Goal: Task Accomplishment & Management: Manage account settings

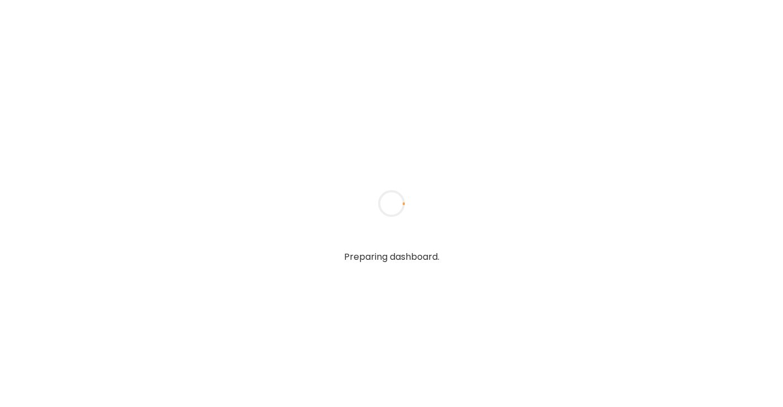
type textarea "**********"
type input "**********"
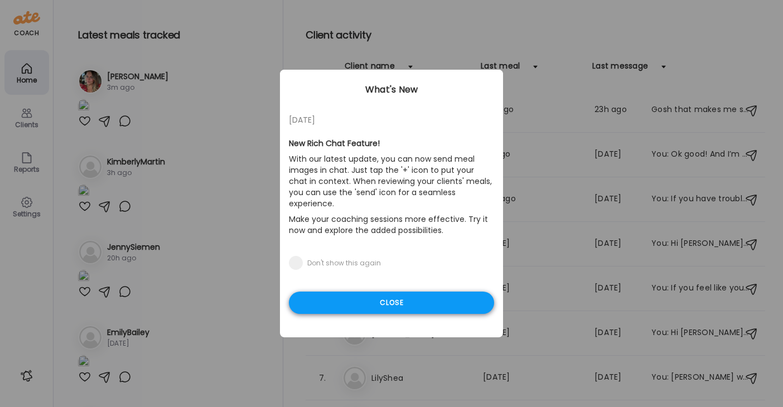
click at [382, 297] on div "Close" at bounding box center [391, 303] width 205 height 22
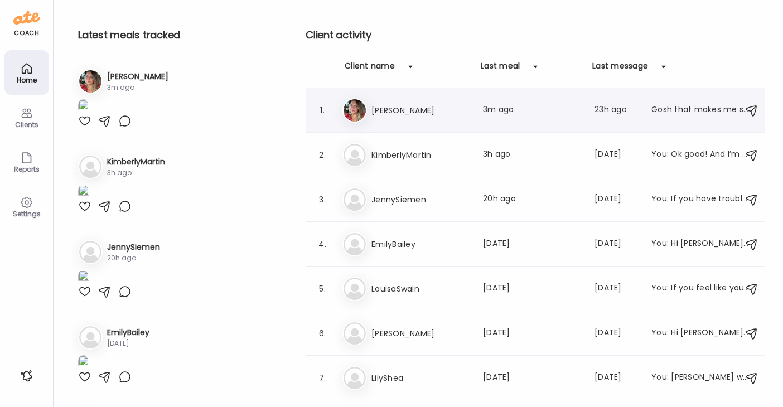
click at [485, 113] on div "Last meal: 3m ago" at bounding box center [532, 110] width 98 height 13
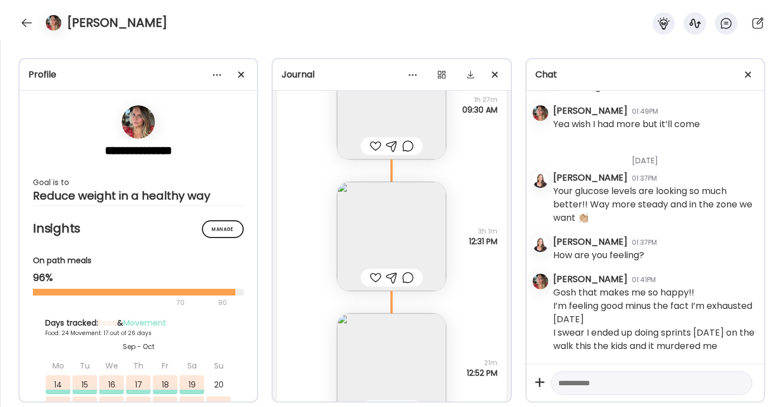
scroll to position [71174, 0]
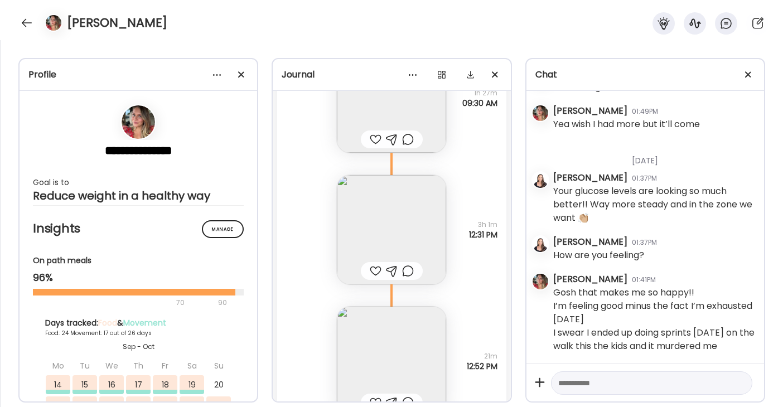
click at [422, 236] on img at bounding box center [391, 229] width 109 height 109
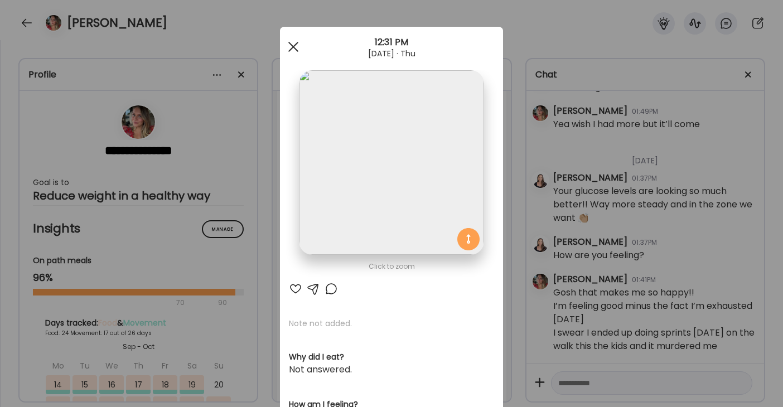
click at [293, 51] on div at bounding box center [293, 47] width 22 height 22
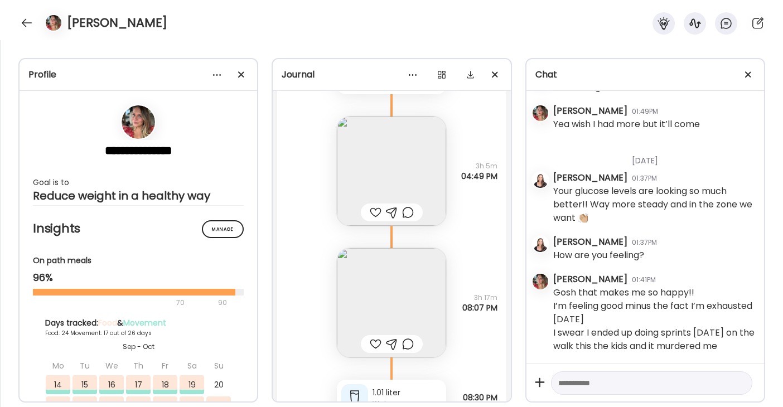
scroll to position [70318, 0]
click at [399, 284] on img at bounding box center [391, 303] width 109 height 109
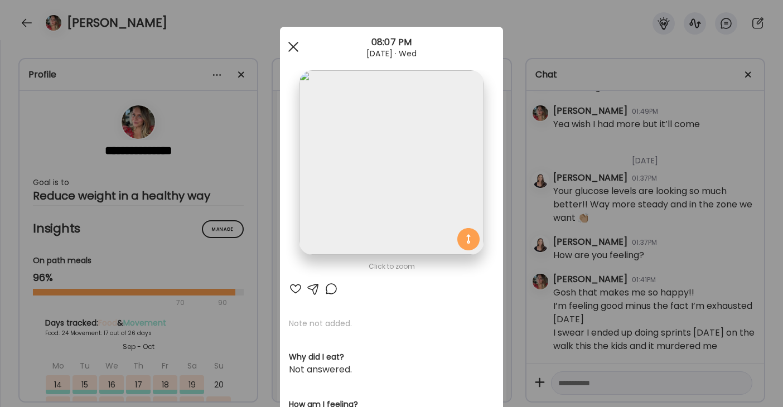
click at [297, 51] on span at bounding box center [293, 47] width 10 height 10
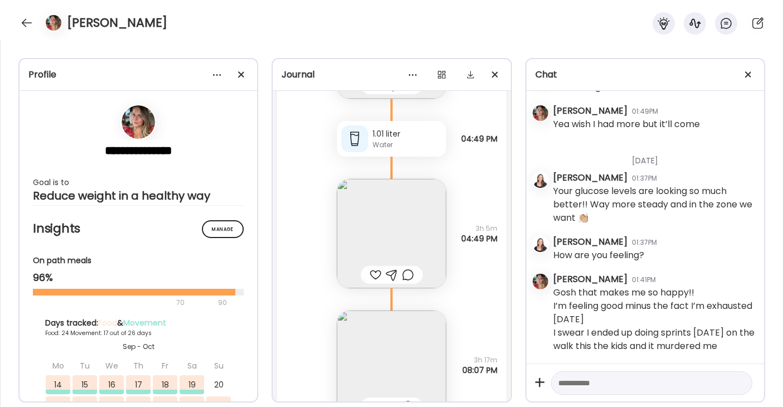
scroll to position [70257, 0]
click at [390, 197] on img at bounding box center [391, 232] width 109 height 109
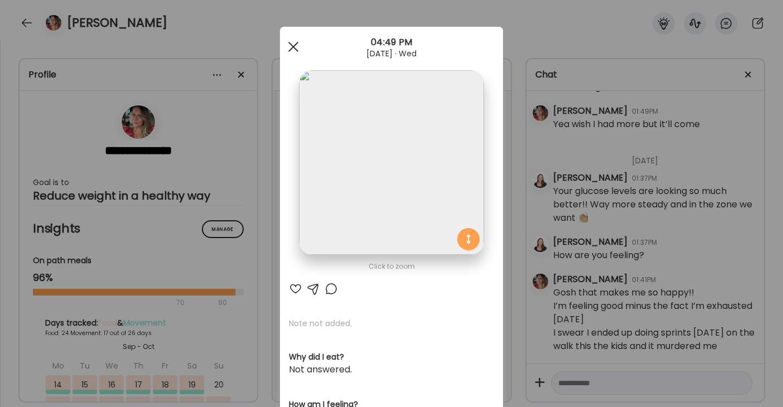
click at [294, 49] on div at bounding box center [293, 47] width 22 height 22
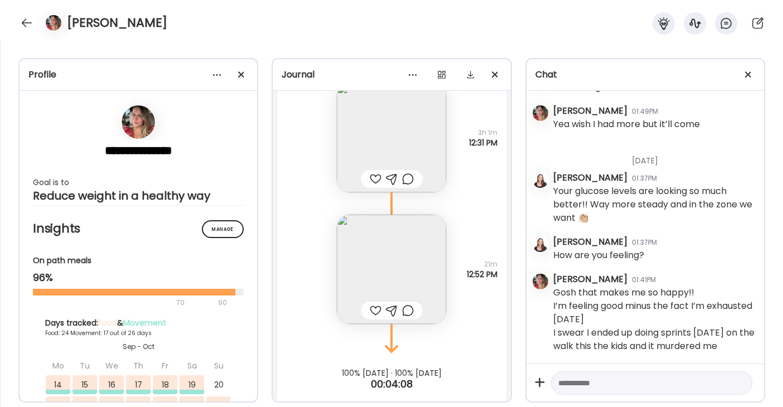
scroll to position [71282, 0]
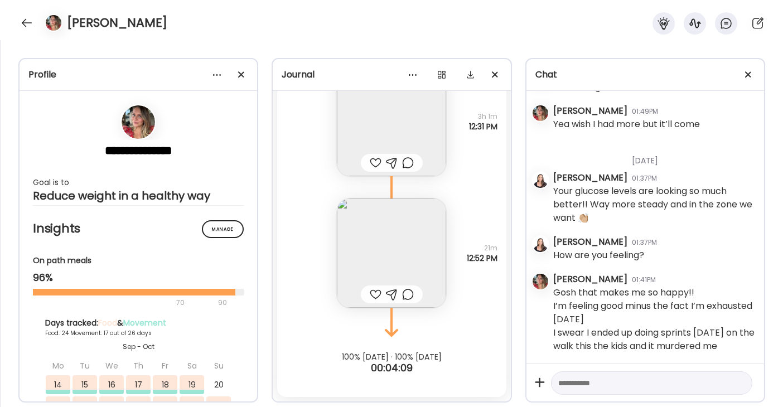
click at [406, 251] on img at bounding box center [391, 252] width 109 height 109
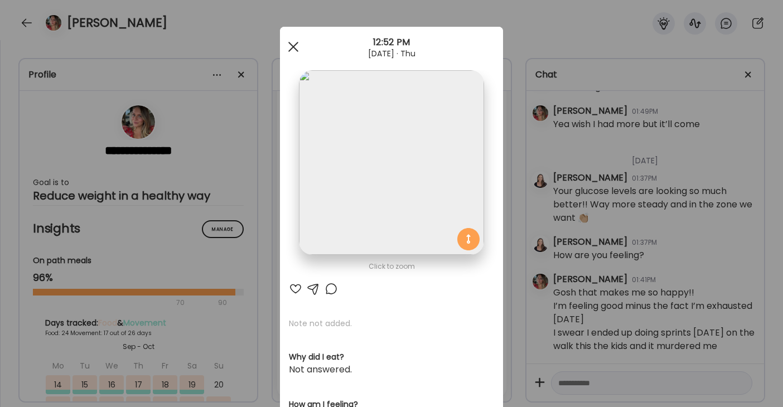
click at [289, 51] on div at bounding box center [293, 47] width 22 height 22
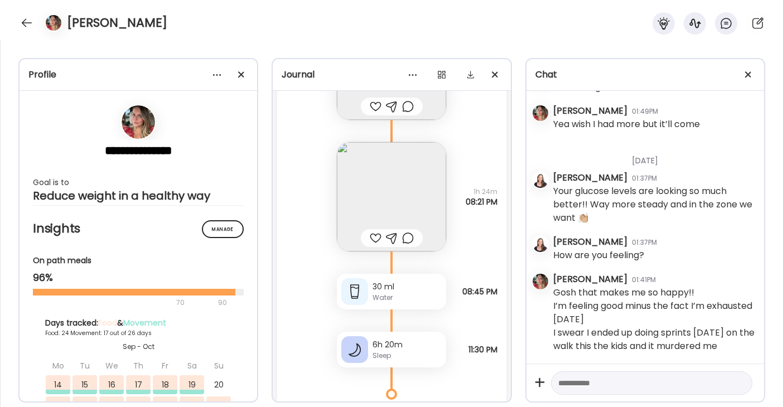
scroll to position [69185, 0]
click at [576, 376] on textarea at bounding box center [641, 382] width 167 height 13
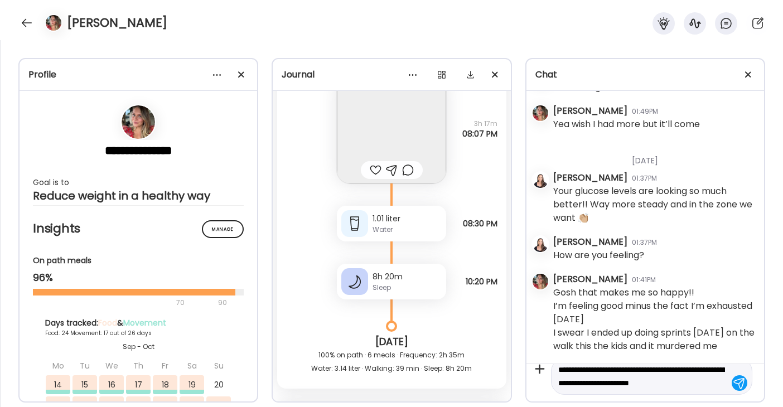
scroll to position [26, 0]
type textarea "**********"
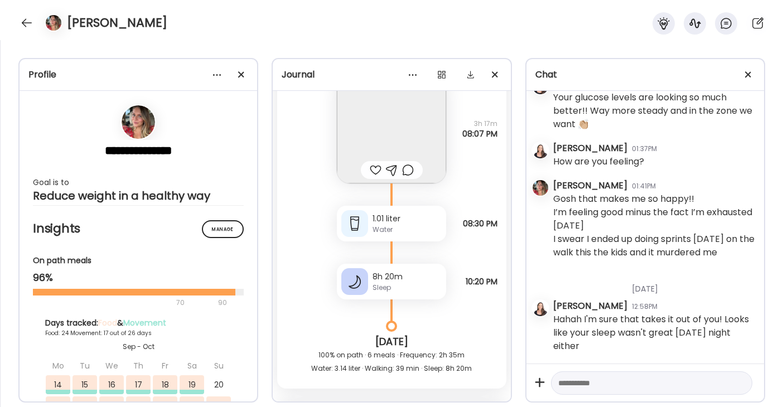
scroll to position [43475, 0]
click at [579, 377] on textarea at bounding box center [641, 382] width 167 height 13
type textarea "**********"
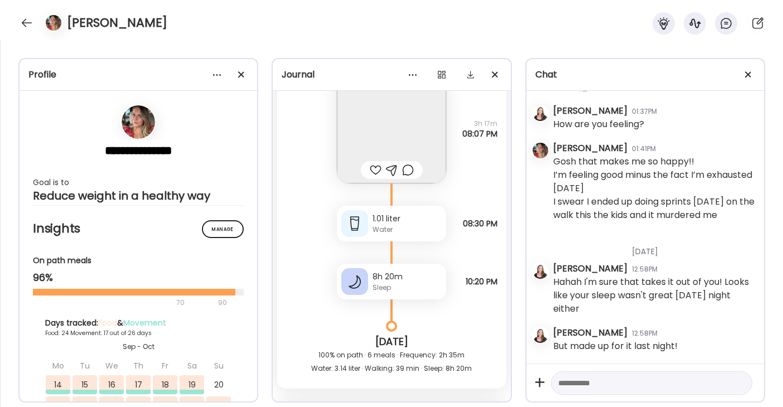
scroll to position [43512, 0]
click at [22, 22] on div at bounding box center [27, 23] width 18 height 18
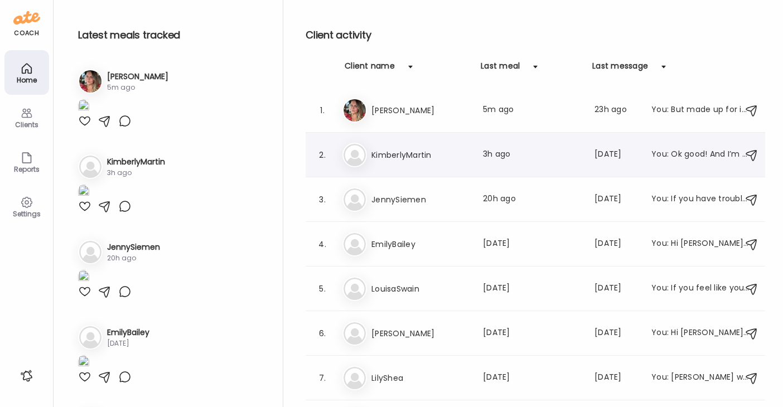
click at [463, 157] on h3 "KimberlyMartin" at bounding box center [420, 154] width 98 height 13
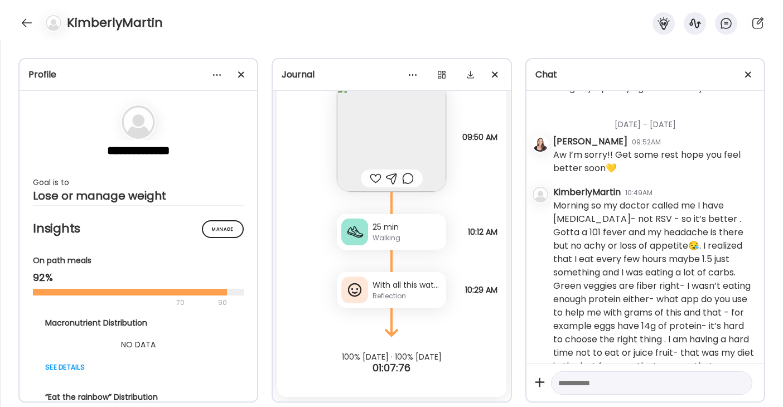
scroll to position [2789, 0]
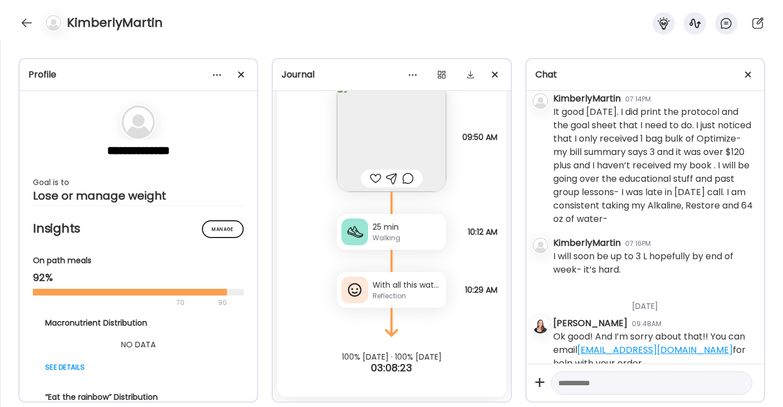
click at [418, 297] on div "Reflection" at bounding box center [406, 296] width 69 height 10
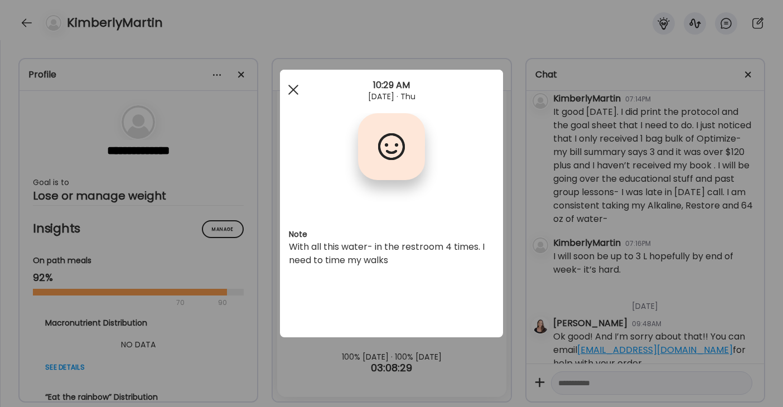
click at [290, 89] on div at bounding box center [293, 90] width 22 height 22
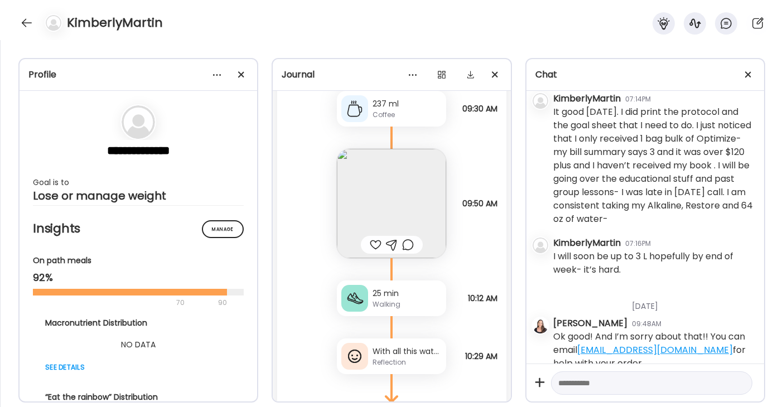
scroll to position [7761, 0]
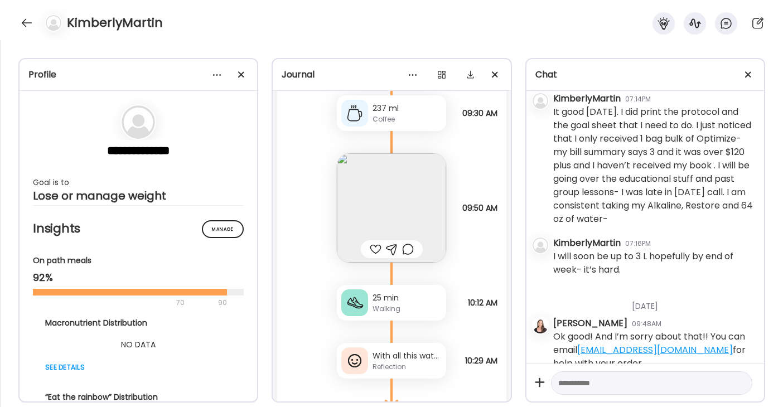
click at [406, 210] on img at bounding box center [391, 207] width 109 height 109
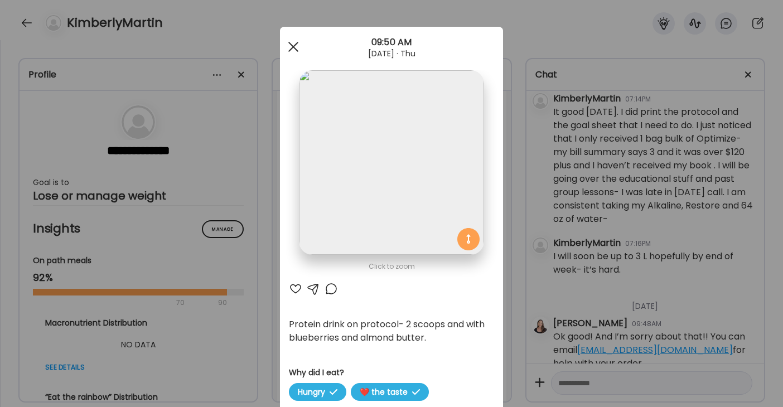
click at [293, 50] on div at bounding box center [293, 47] width 22 height 22
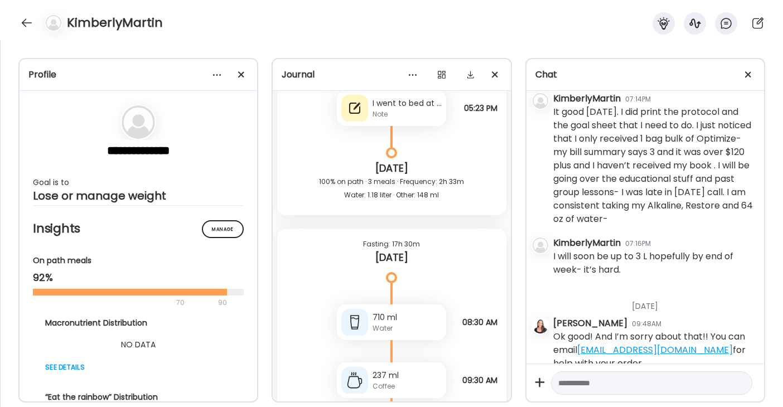
scroll to position [7371, 0]
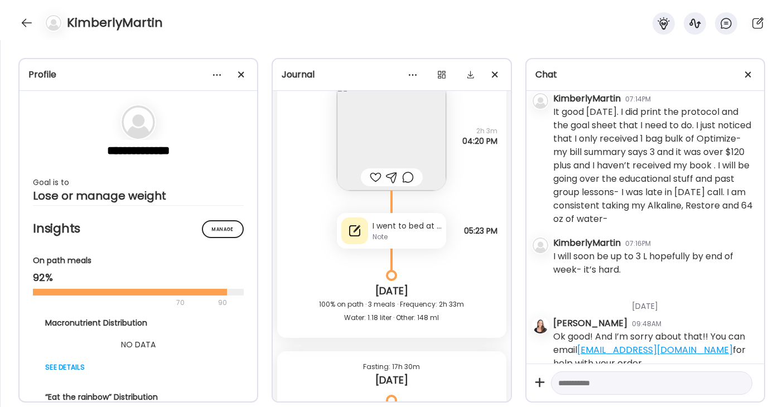
click at [407, 231] on div "I went to bed at 5 pm bad headache no more water or food" at bounding box center [406, 226] width 69 height 12
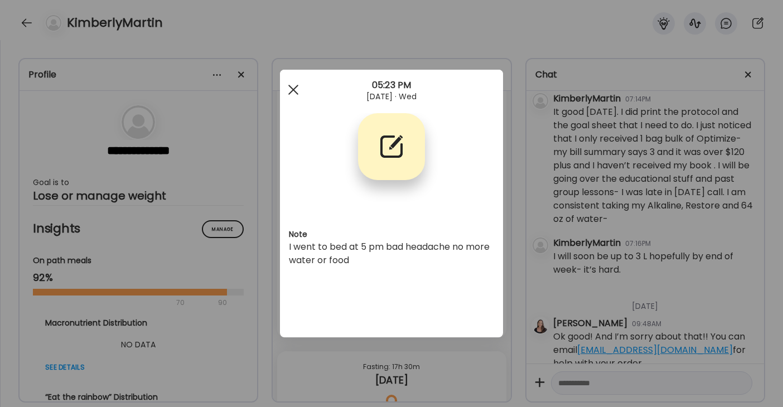
click at [294, 89] on div at bounding box center [293, 90] width 22 height 22
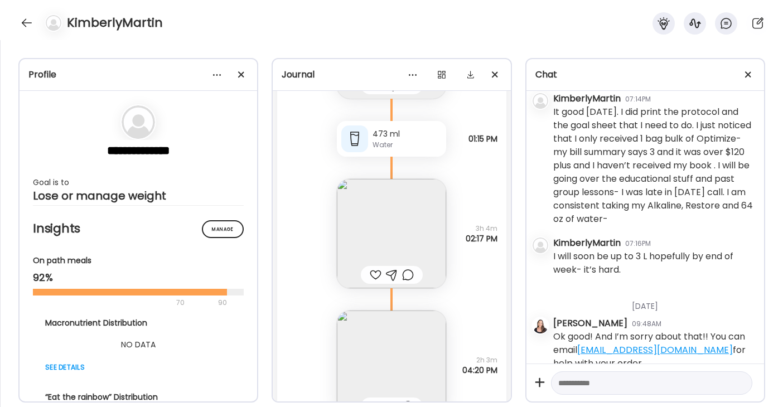
scroll to position [7076, 0]
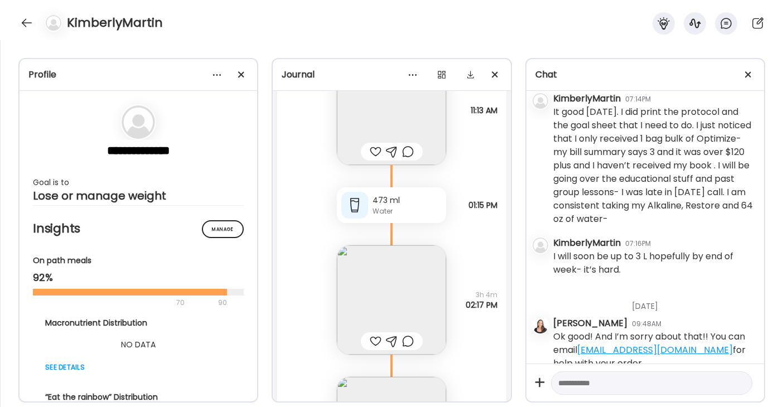
click at [579, 377] on textarea at bounding box center [641, 382] width 167 height 13
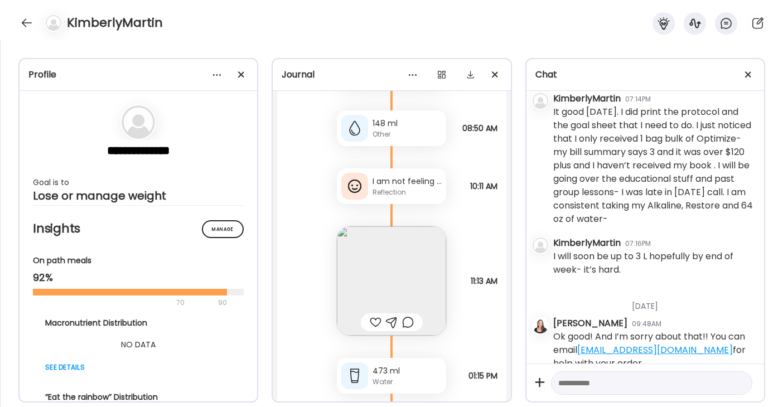
scroll to position [6908, 0]
click at [380, 179] on div "I am not feeling good sleeping a lot from [MEDICAL_DATA]." at bounding box center [406, 179] width 69 height 12
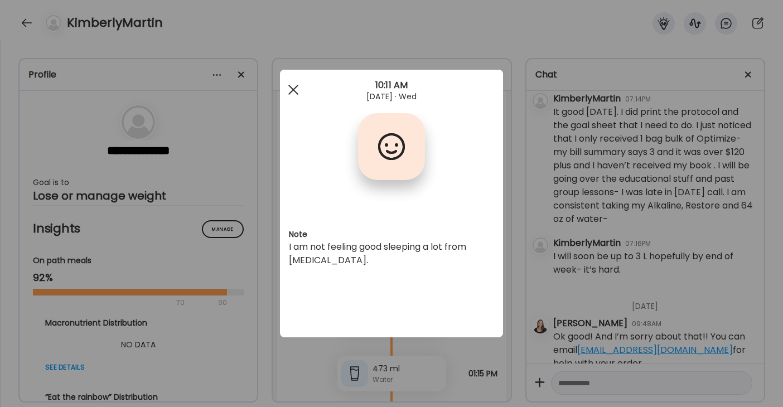
click at [292, 92] on div at bounding box center [293, 90] width 22 height 22
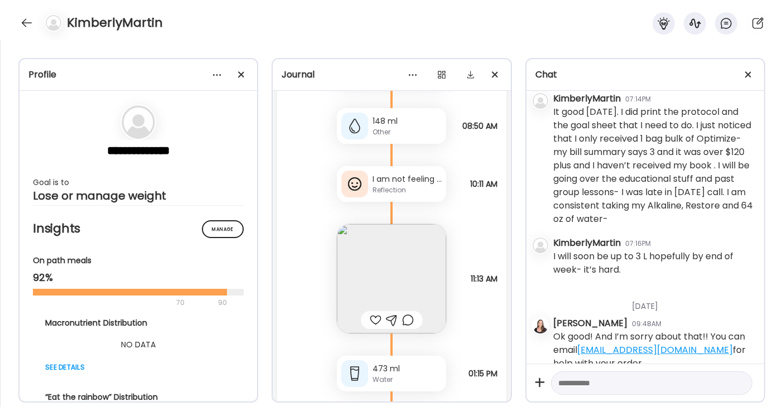
click at [569, 383] on textarea at bounding box center [641, 382] width 167 height 13
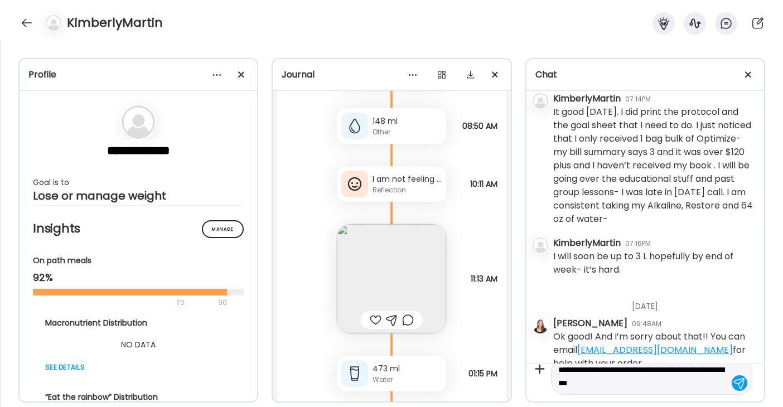
type textarea "**********"
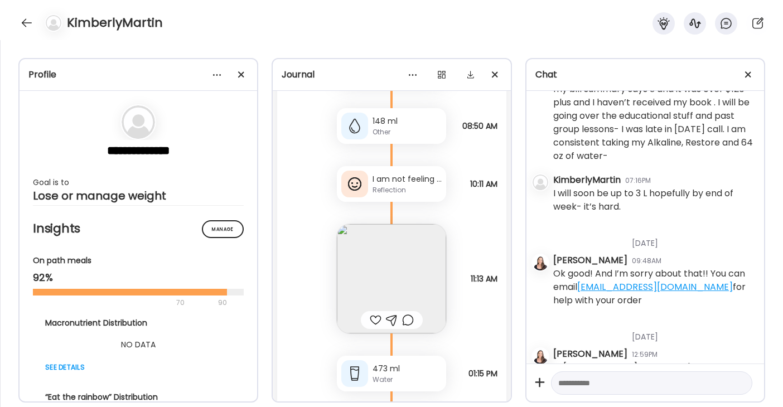
scroll to position [2870, 0]
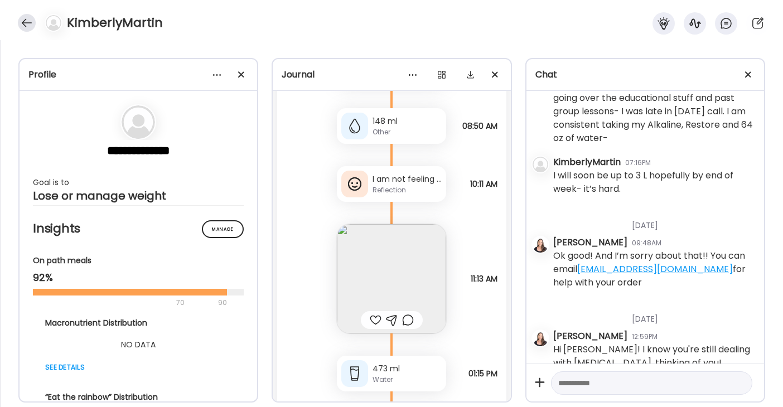
click at [22, 14] on div at bounding box center [27, 23] width 18 height 18
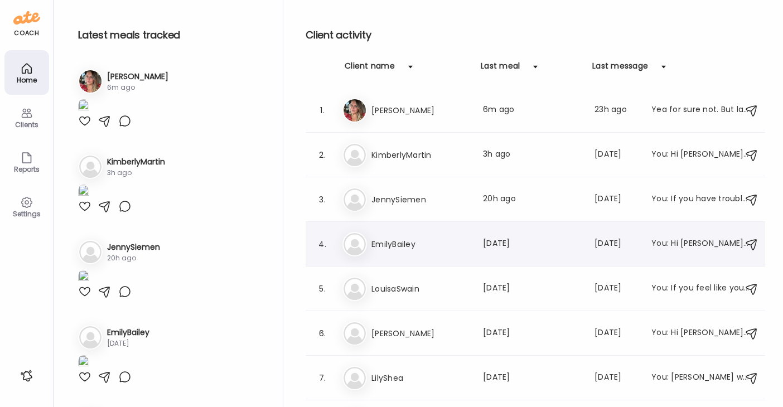
click at [487, 248] on div "Last meal: [DATE]" at bounding box center [532, 243] width 98 height 13
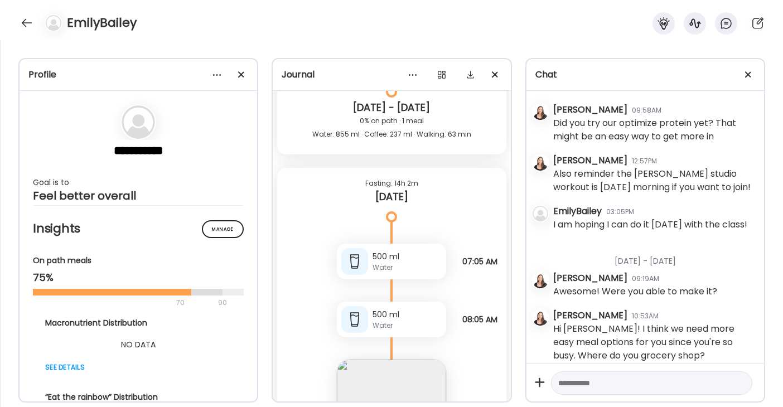
scroll to position [8808, 0]
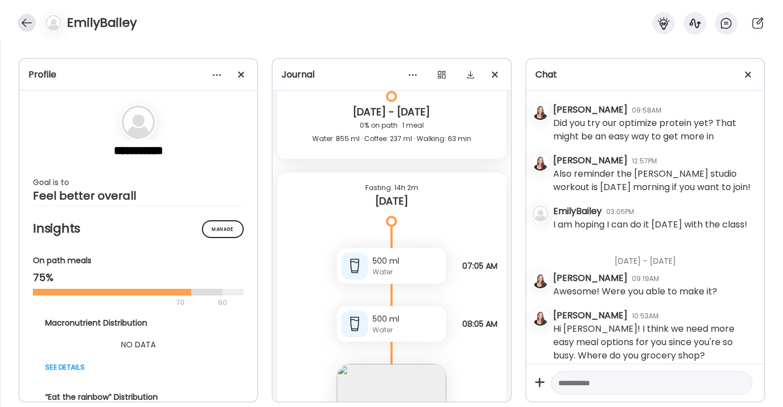
click at [21, 20] on div at bounding box center [27, 23] width 18 height 18
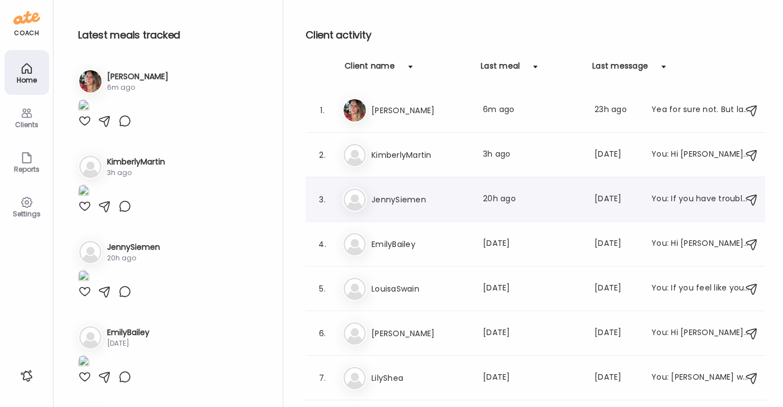
click at [405, 208] on div "Je [PERSON_NAME] Last meal: 20h ago Last message: [DATE] You: If you have troub…" at bounding box center [536, 199] width 389 height 25
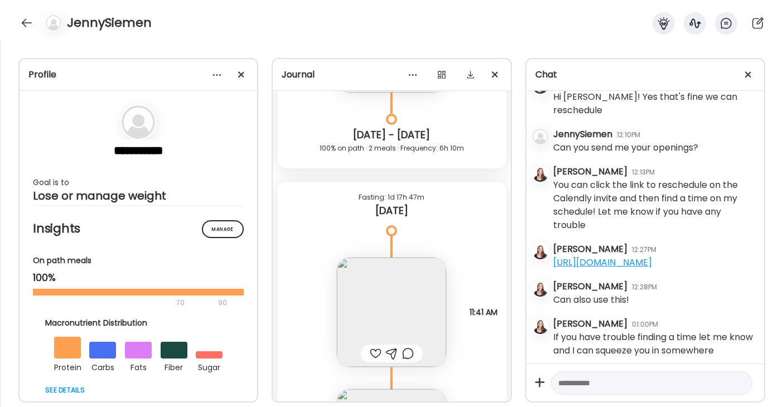
scroll to position [5664, 0]
click at [406, 298] on img at bounding box center [391, 311] width 109 height 109
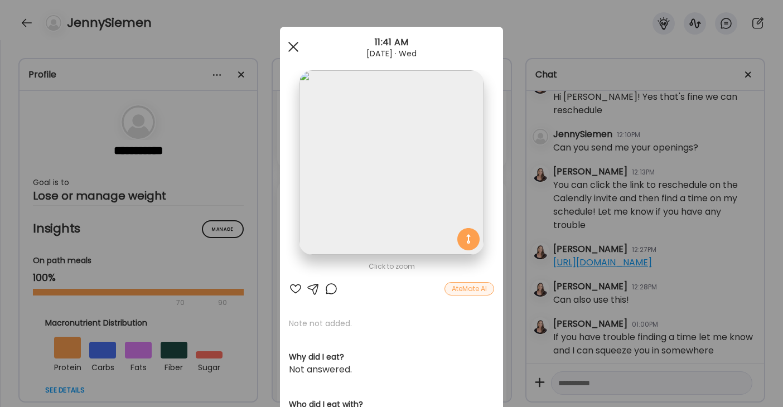
click at [296, 47] on div at bounding box center [293, 47] width 22 height 22
